Goal: Task Accomplishment & Management: Manage account settings

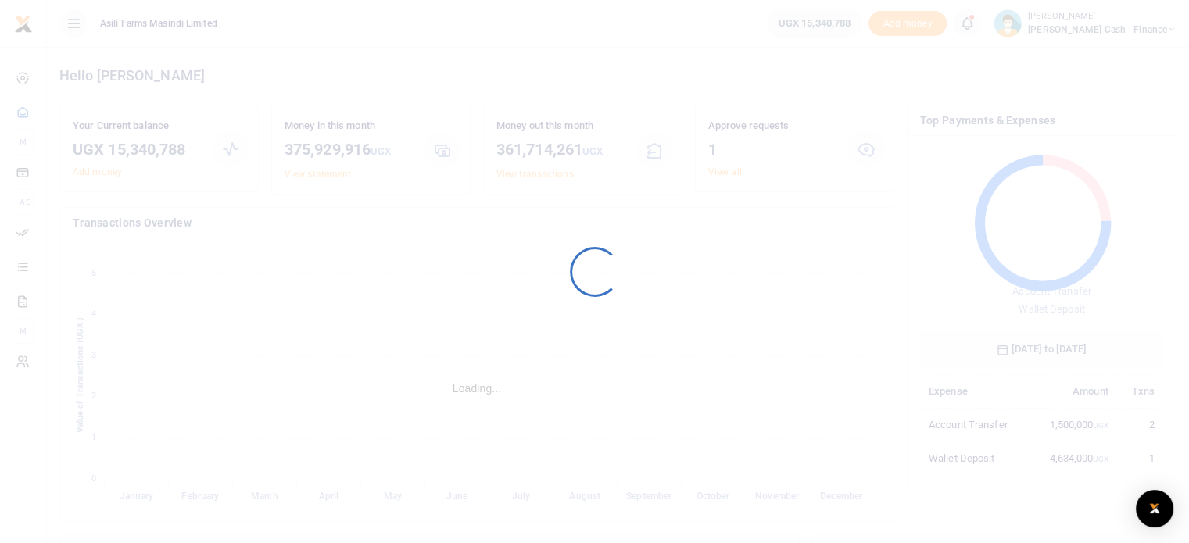
scroll to position [207, 231]
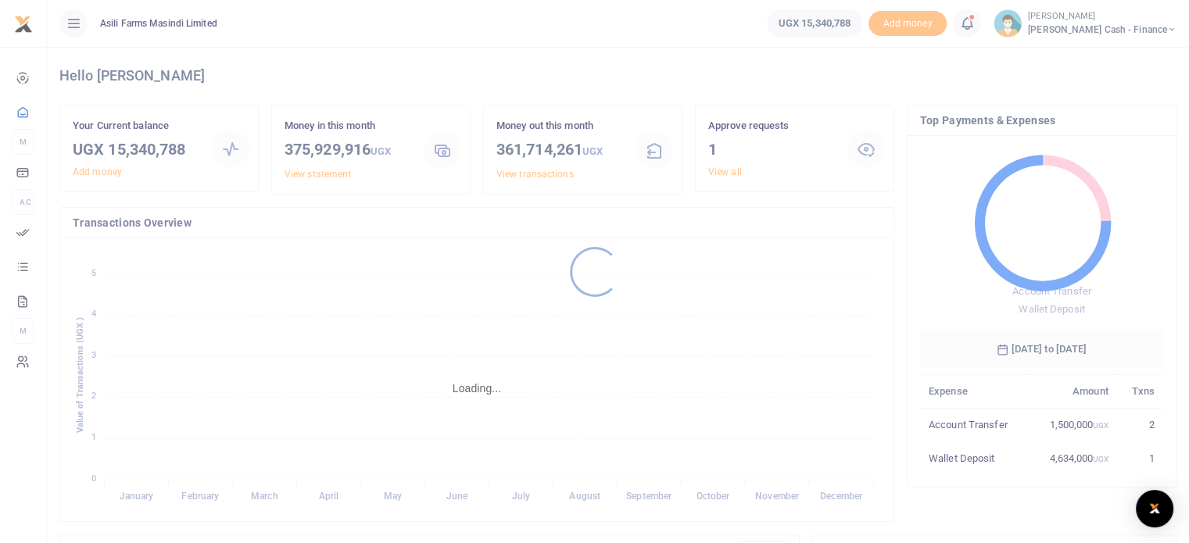
click at [719, 171] on div at bounding box center [594, 271] width 1189 height 543
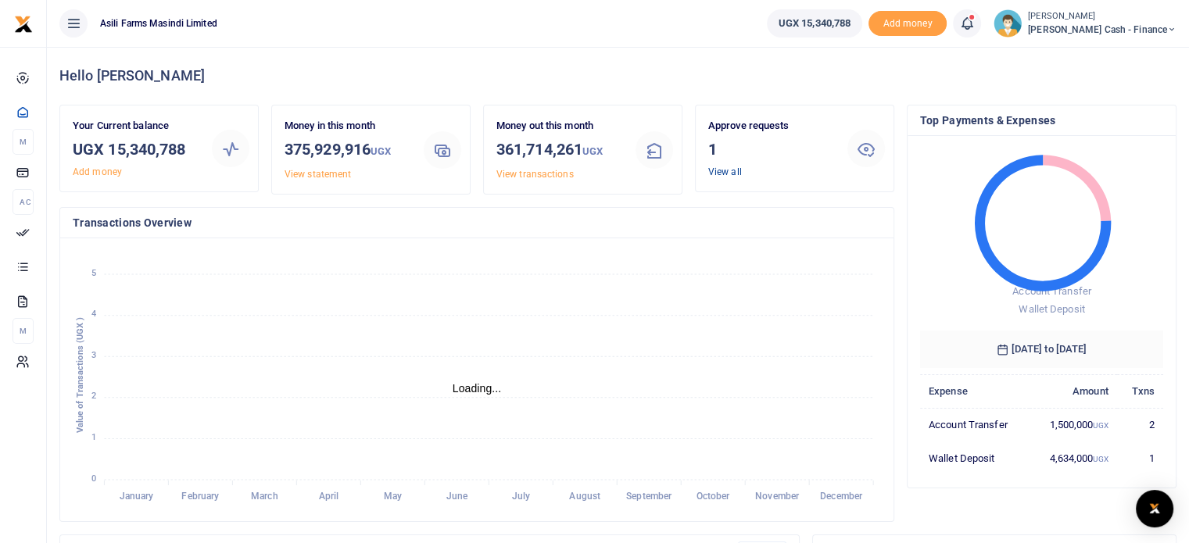
click at [725, 170] on link "View all" at bounding box center [725, 171] width 34 height 11
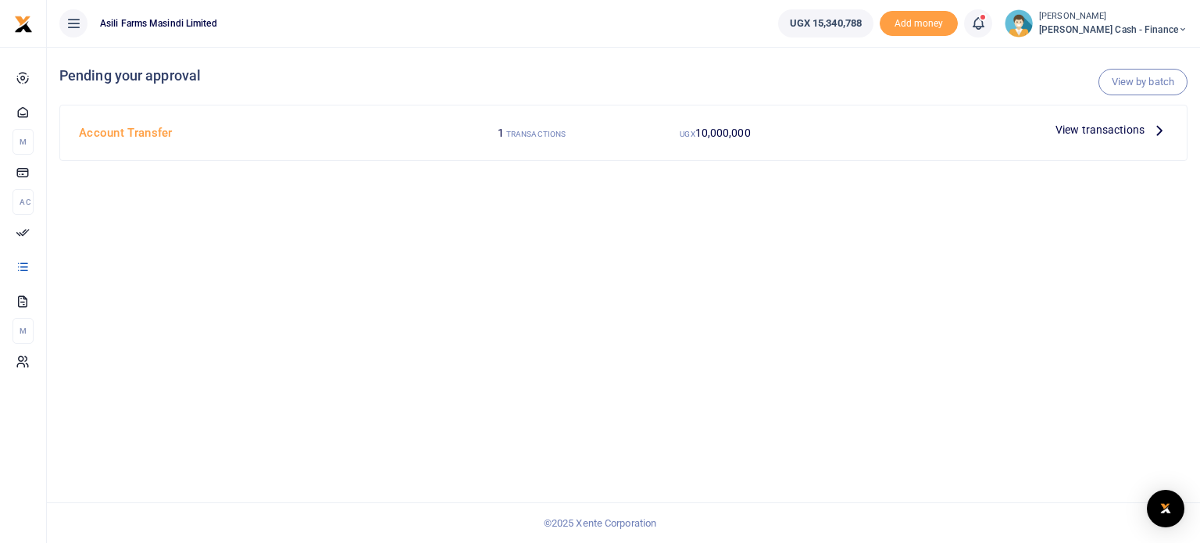
click at [1096, 127] on span "View transactions" at bounding box center [1100, 129] width 89 height 17
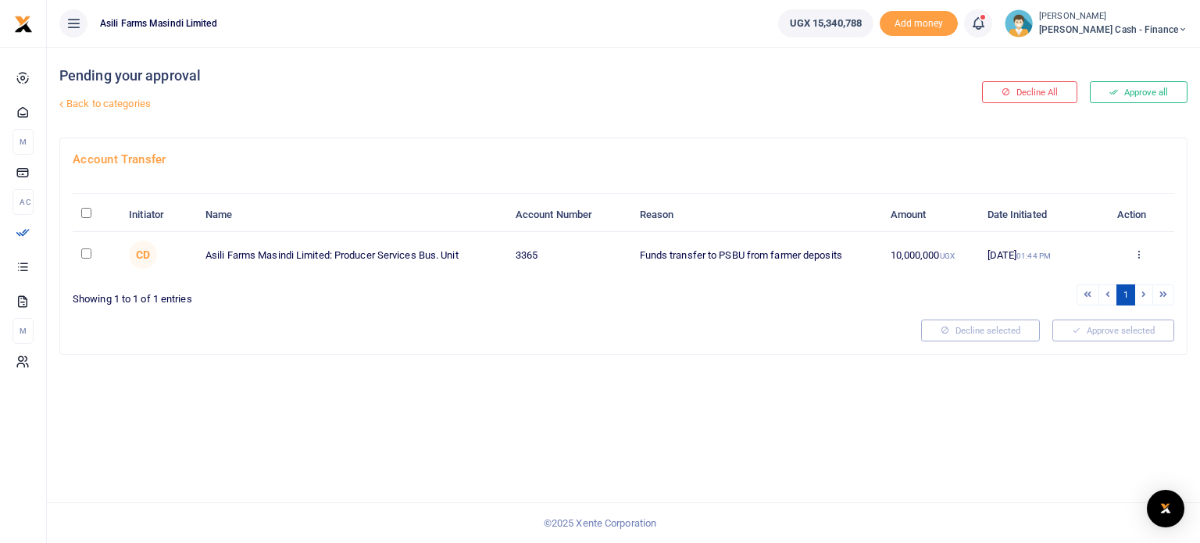
click at [88, 251] on input "checkbox" at bounding box center [86, 253] width 10 height 10
checkbox input "true"
click at [1138, 253] on icon at bounding box center [1139, 253] width 10 height 11
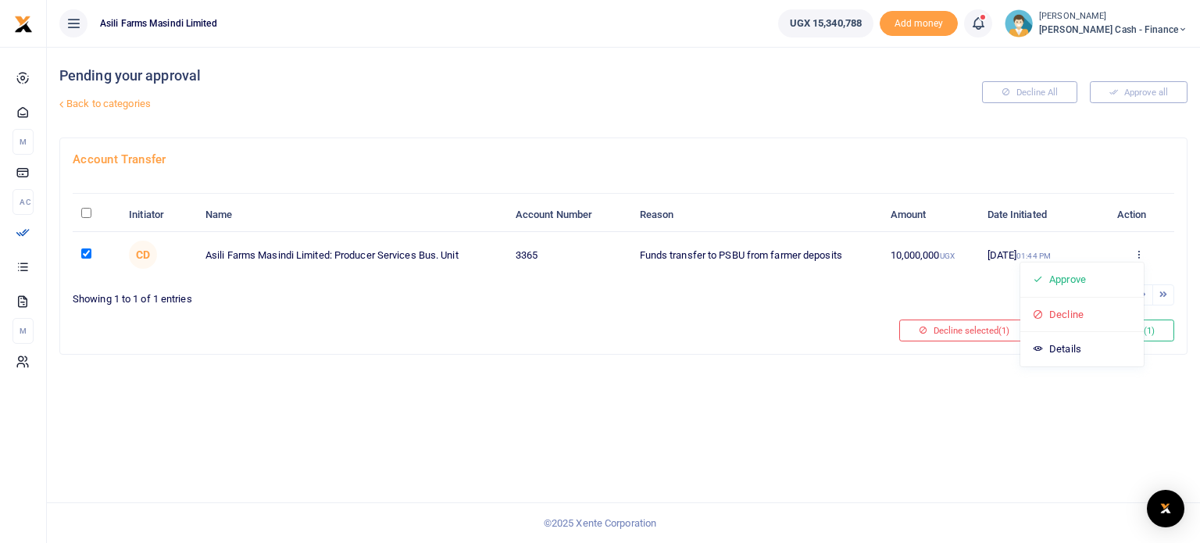
click at [586, 309] on div "Account Transfer Initiator Name Account Number Reason Amount Date Initiated Act…" at bounding box center [623, 245] width 1127 height 215
click at [1076, 329] on button "Approve selected (1)" at bounding box center [1108, 331] width 133 height 22
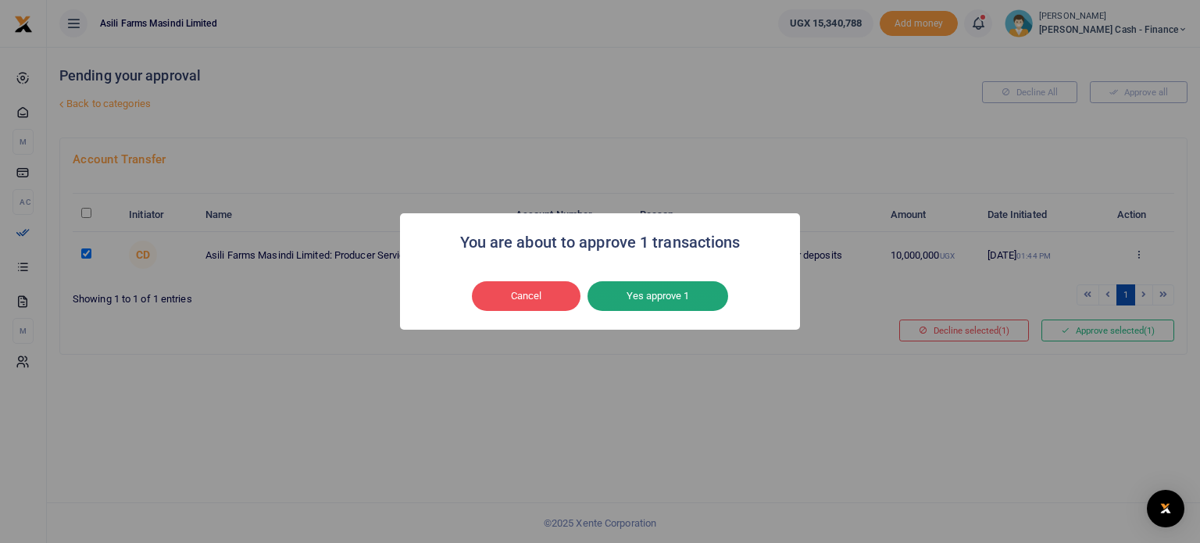
click at [640, 296] on button "Yes approve 1" at bounding box center [658, 296] width 141 height 30
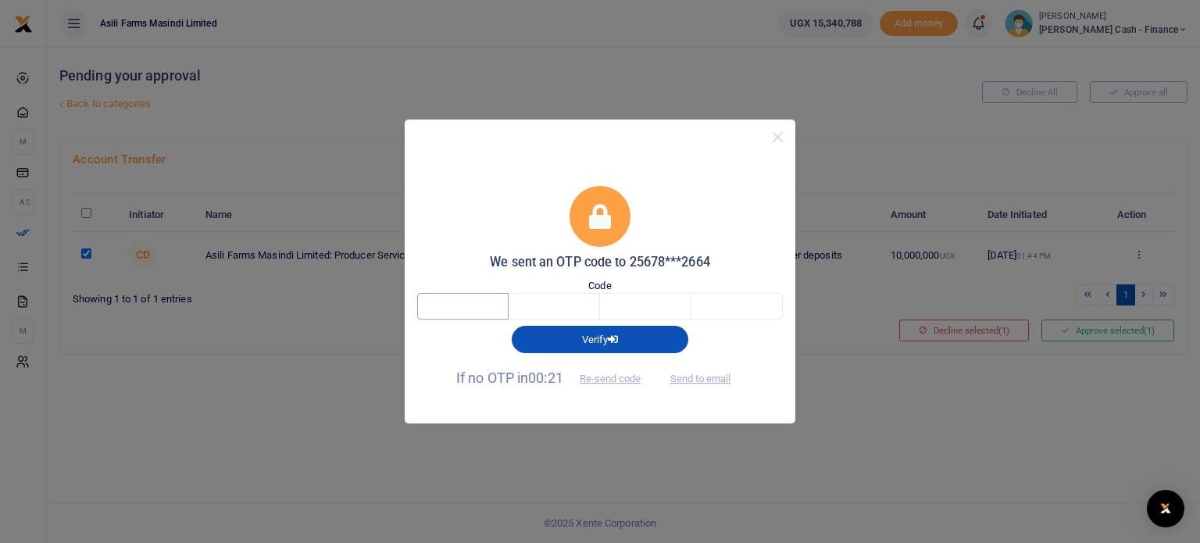
click at [492, 300] on input "text" at bounding box center [462, 306] width 91 height 27
type input "7"
type input "3"
type input "5"
type input "6"
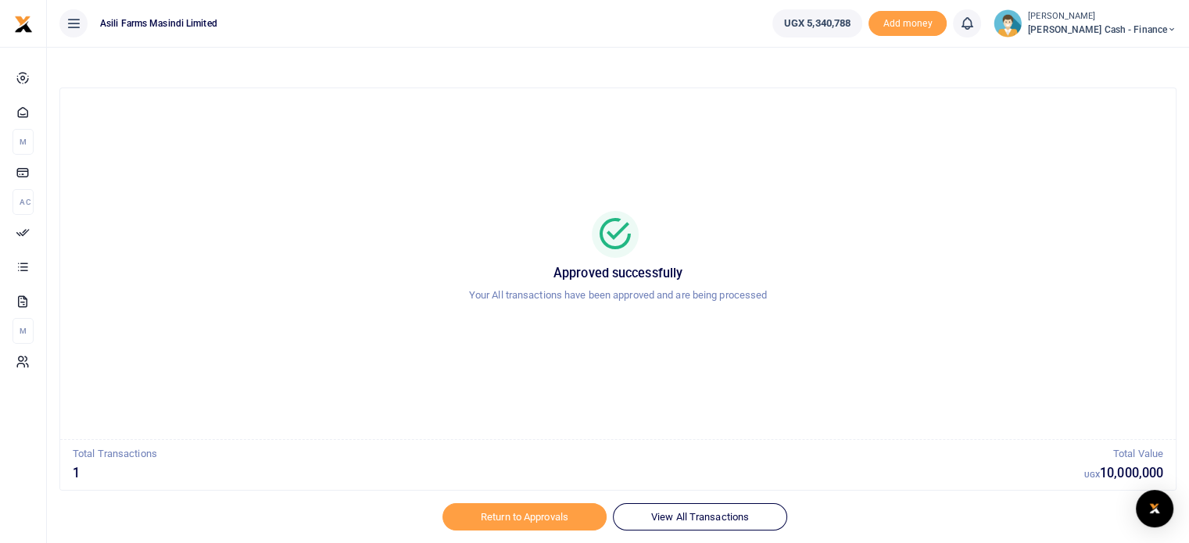
click at [728, 180] on div "Approved successfully Your All transactions have been approved and are being pr…" at bounding box center [618, 264] width 1078 height 326
click at [833, 227] on div at bounding box center [618, 234] width 1078 height 47
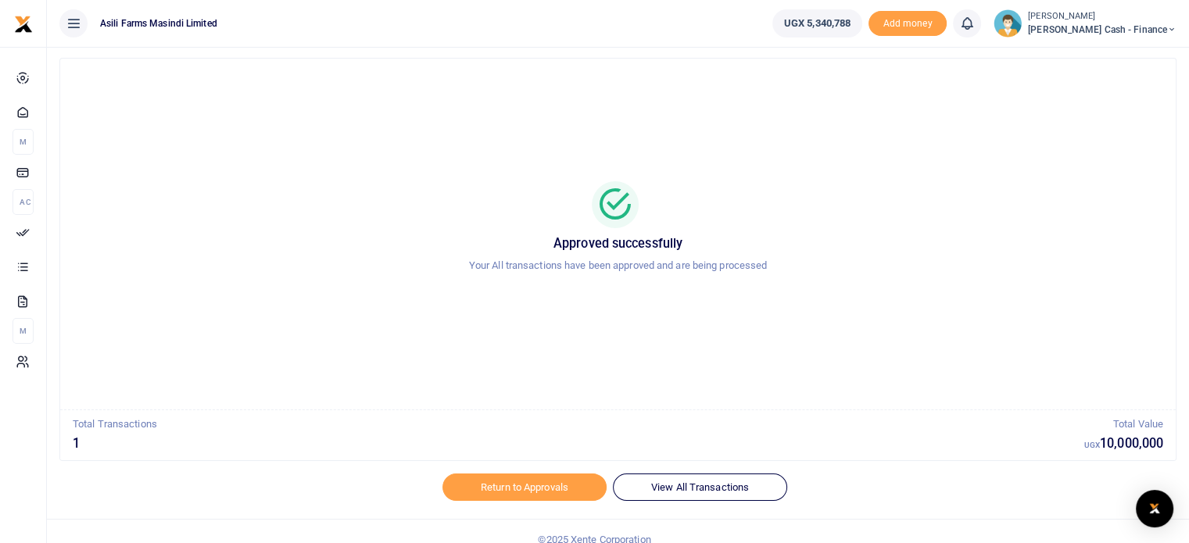
scroll to position [45, 0]
